Goal: Find specific page/section

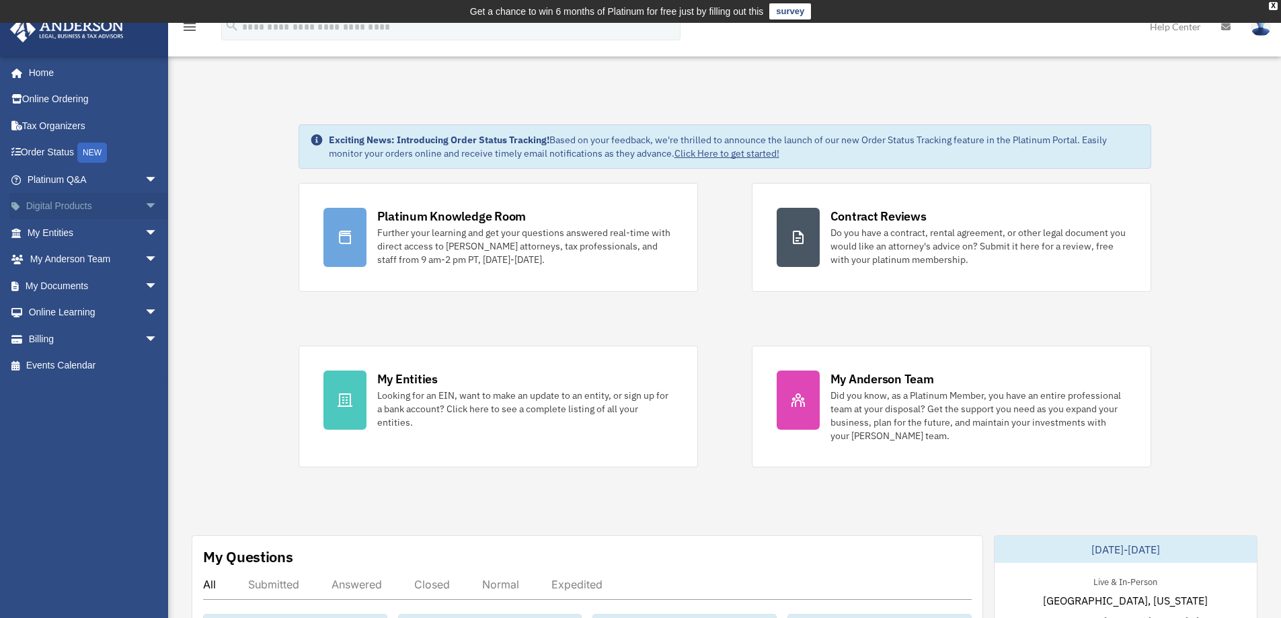
click at [145, 206] on span "arrow_drop_down" at bounding box center [158, 207] width 27 height 28
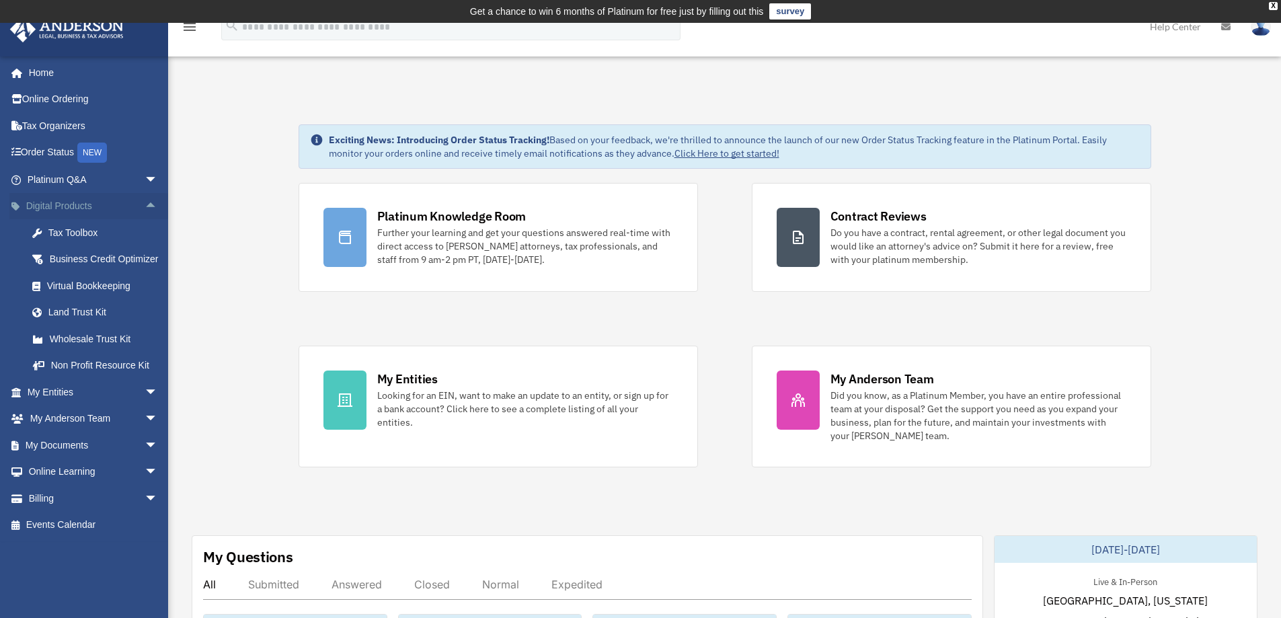
click at [145, 206] on span "arrow_drop_up" at bounding box center [158, 207] width 27 height 28
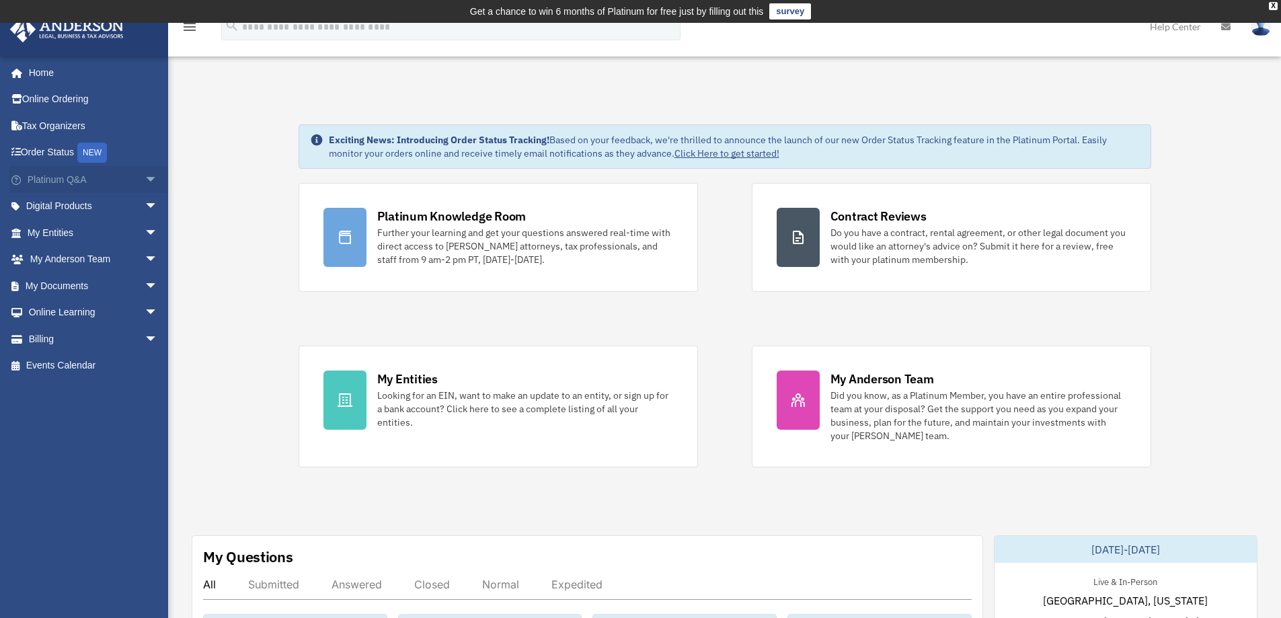
click at [145, 183] on span "arrow_drop_down" at bounding box center [158, 180] width 27 height 28
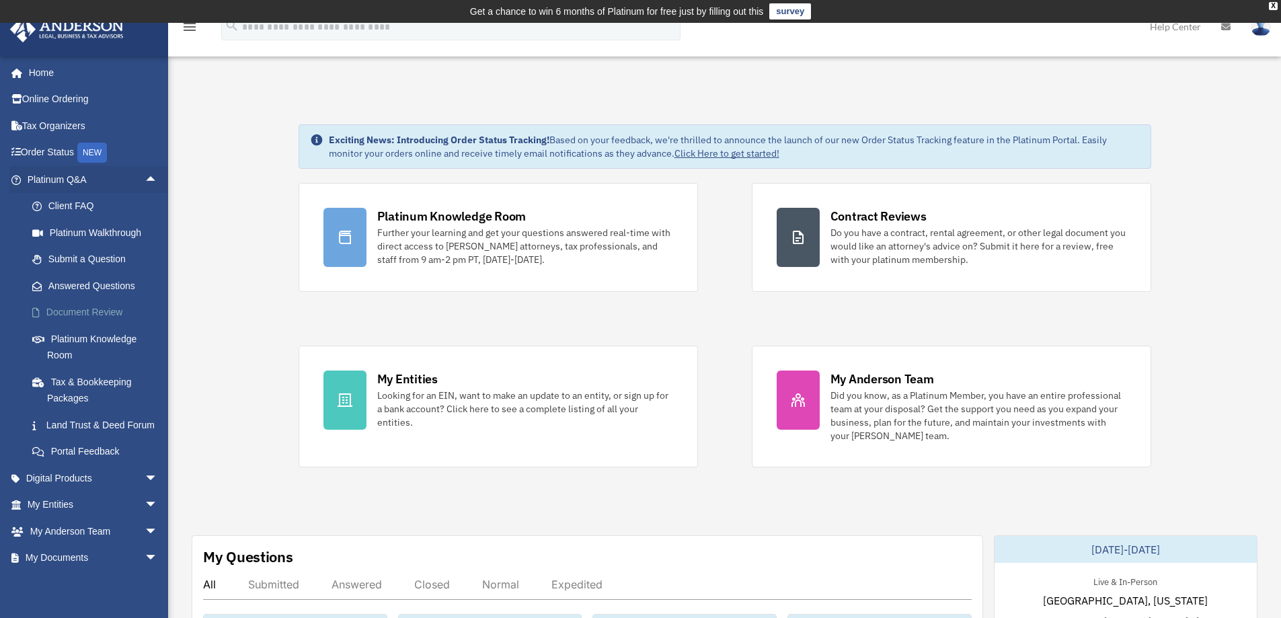
click at [72, 309] on link "Document Review" at bounding box center [98, 312] width 159 height 27
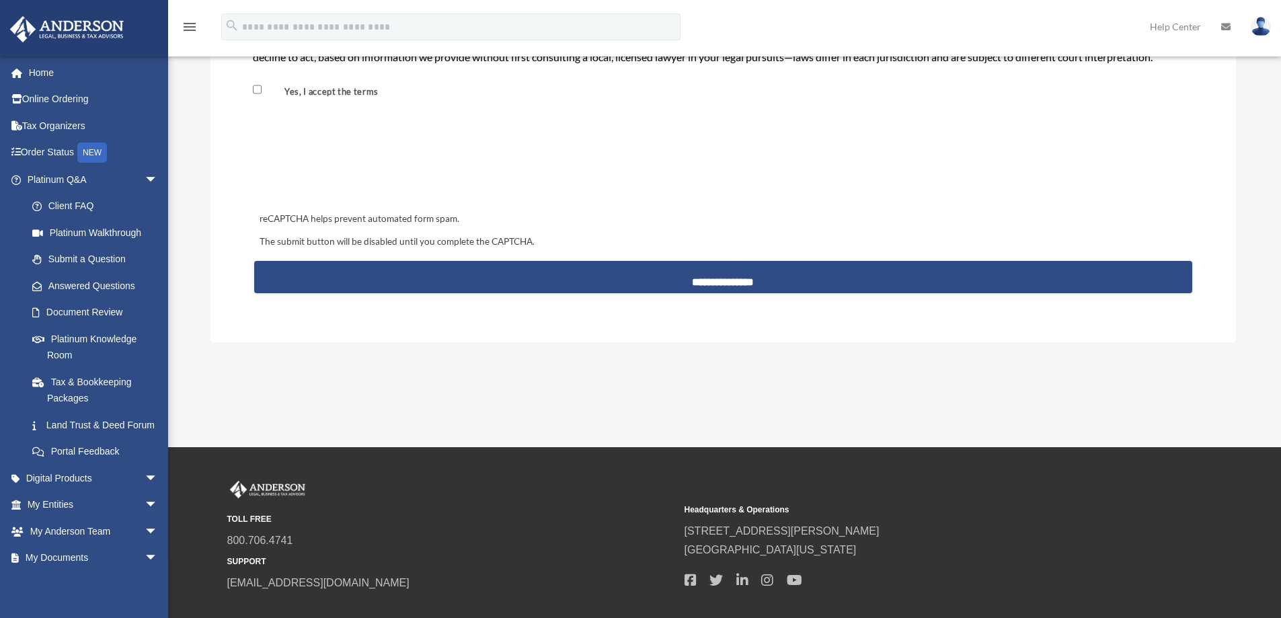
scroll to position [1227, 0]
